Goal: Find specific page/section: Find specific page/section

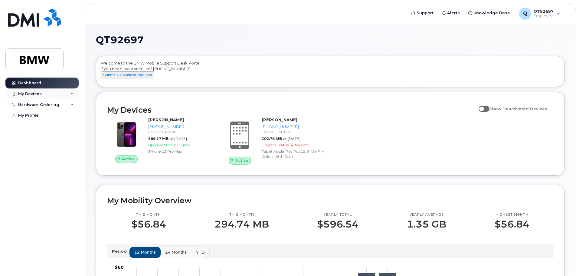
click at [56, 92] on div "My Devices" at bounding box center [41, 93] width 73 height 11
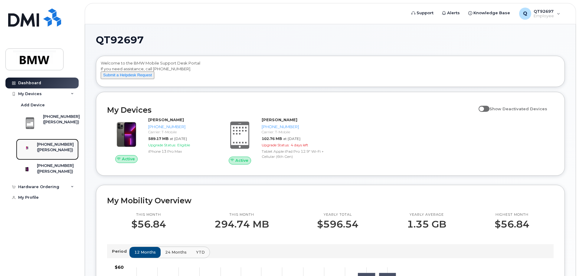
click at [55, 149] on div "([PERSON_NAME])" at bounding box center [55, 149] width 37 height 5
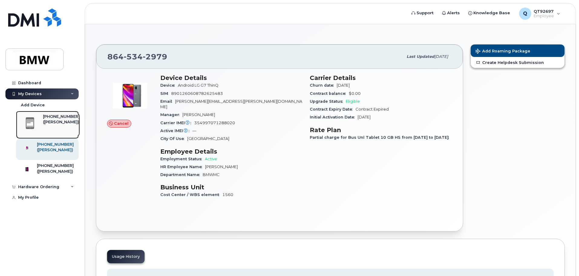
click at [51, 125] on div "([PERSON_NAME])" at bounding box center [61, 121] width 37 height 5
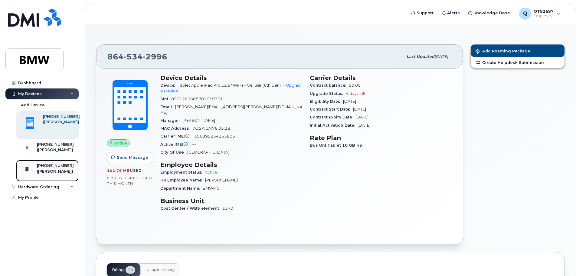
click at [54, 174] on div "([PERSON_NAME])" at bounding box center [55, 170] width 37 height 5
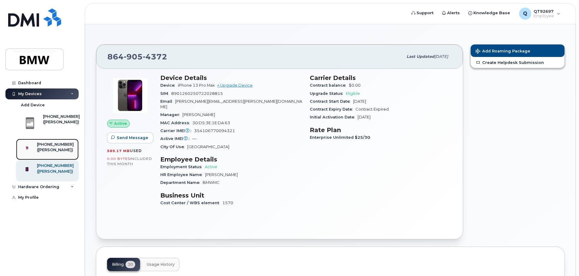
click at [57, 147] on div "([PERSON_NAME])" at bounding box center [55, 149] width 37 height 5
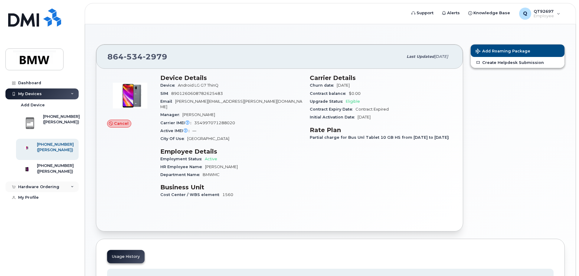
click at [75, 192] on div "Hardware Ordering" at bounding box center [41, 186] width 73 height 11
click at [72, 188] on icon at bounding box center [72, 186] width 3 height 3
click at [119, 123] on span "Cancel" at bounding box center [121, 123] width 15 height 6
click at [120, 126] on span "Cancel" at bounding box center [121, 123] width 15 height 6
click at [44, 82] on link "Dashboard" at bounding box center [41, 82] width 73 height 11
